Goal: Task Accomplishment & Management: Manage account settings

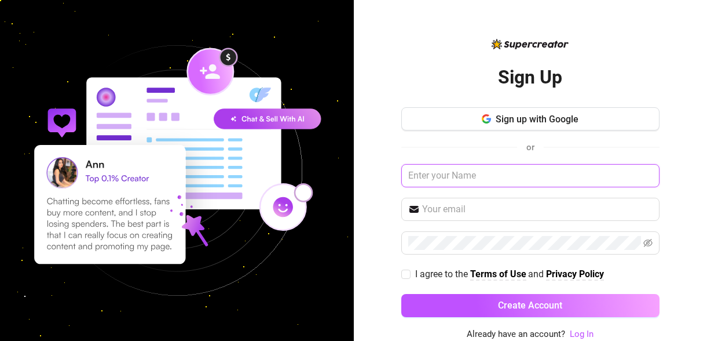
click at [438, 173] on input "text" at bounding box center [530, 175] width 258 height 23
click at [578, 332] on link "Log In" at bounding box center [582, 333] width 24 height 10
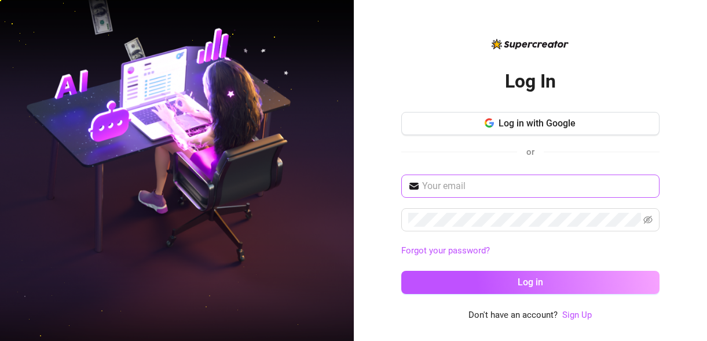
click at [487, 192] on span at bounding box center [530, 185] width 258 height 23
paste input "[EMAIL_ADDRESS][DOMAIN_NAME]"
type input "[EMAIL_ADDRESS][DOMAIN_NAME]"
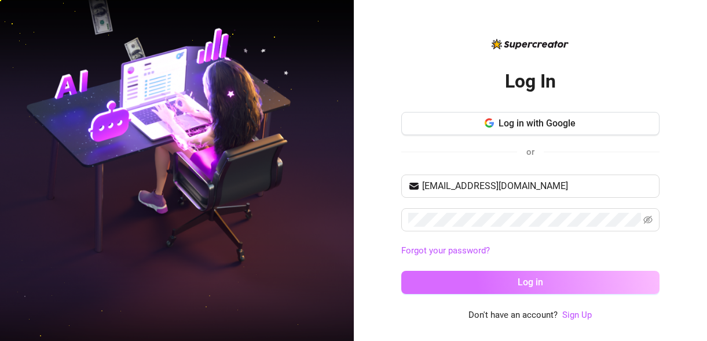
click at [459, 281] on button "Log in" at bounding box center [530, 282] width 258 height 23
